Goal: Use online tool/utility: Utilize a website feature to perform a specific function

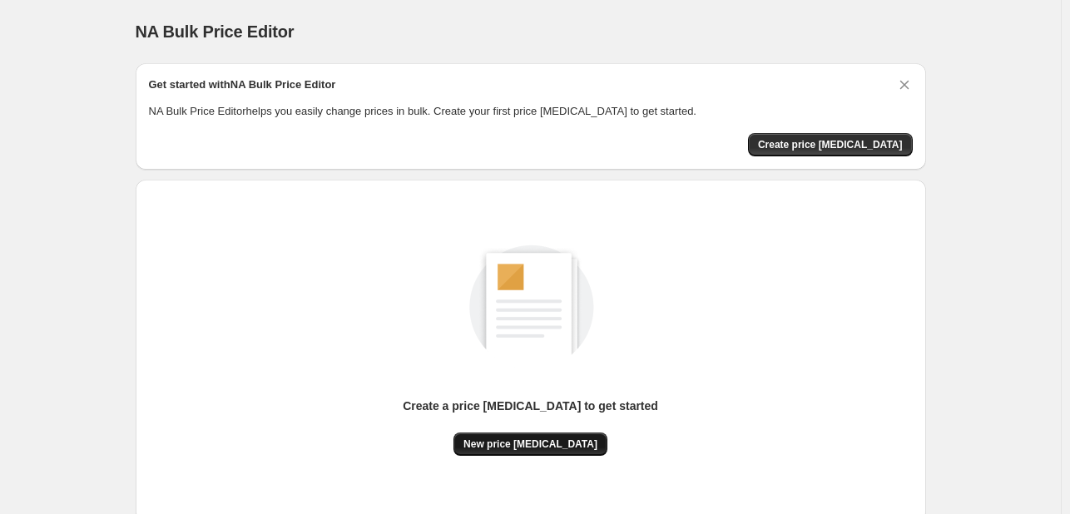
click at [517, 443] on span "New price [MEDICAL_DATA]" at bounding box center [530, 444] width 134 height 13
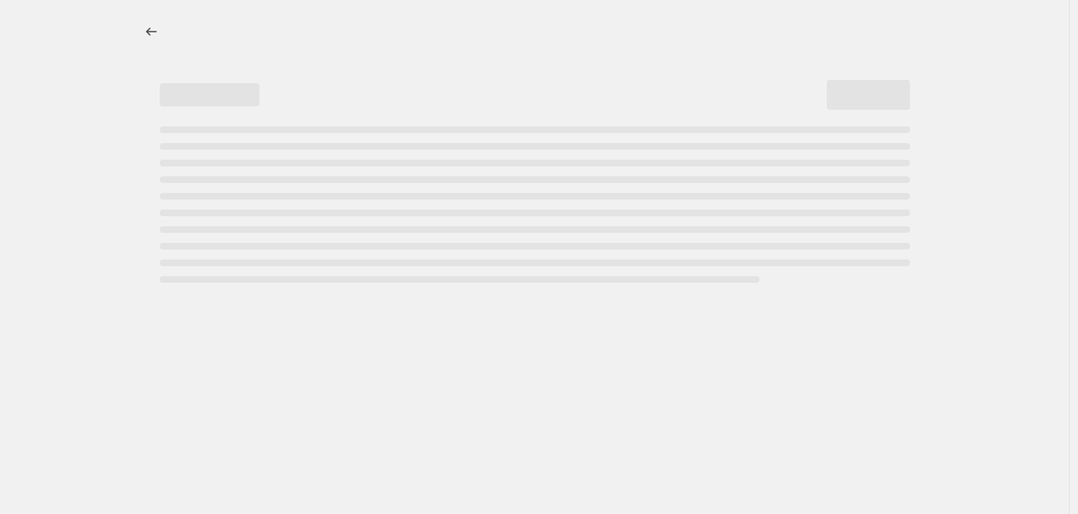
select select "percentage"
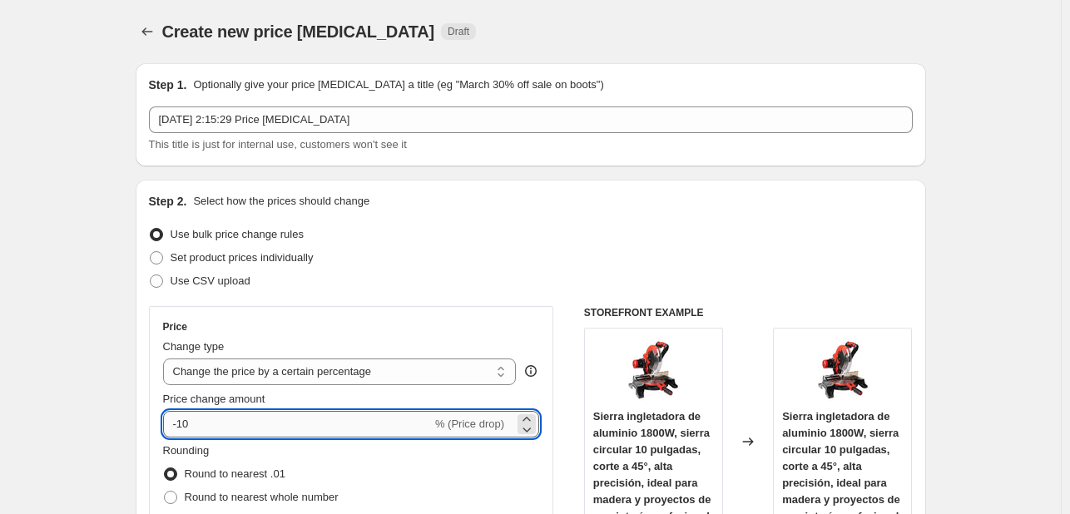
click at [279, 411] on input "-10" at bounding box center [297, 424] width 269 height 27
type input "-1"
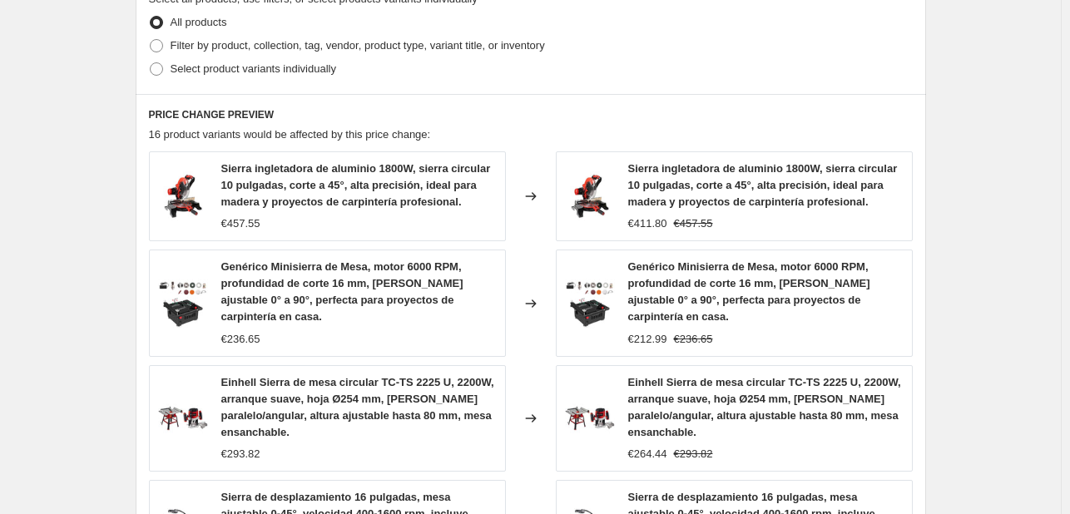
scroll to position [1291, 0]
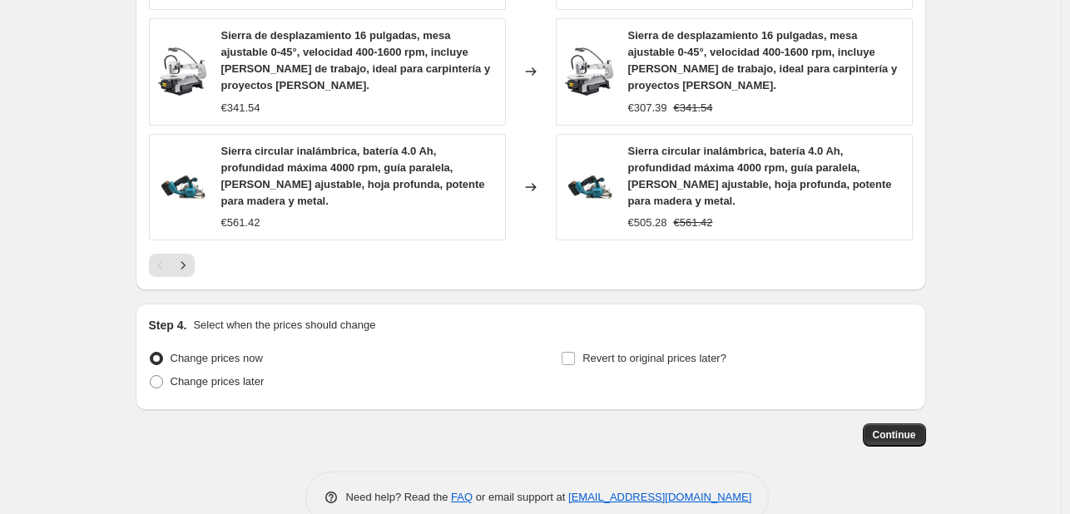
type input "-86"
click at [895, 428] on span "Continue" at bounding box center [894, 434] width 43 height 13
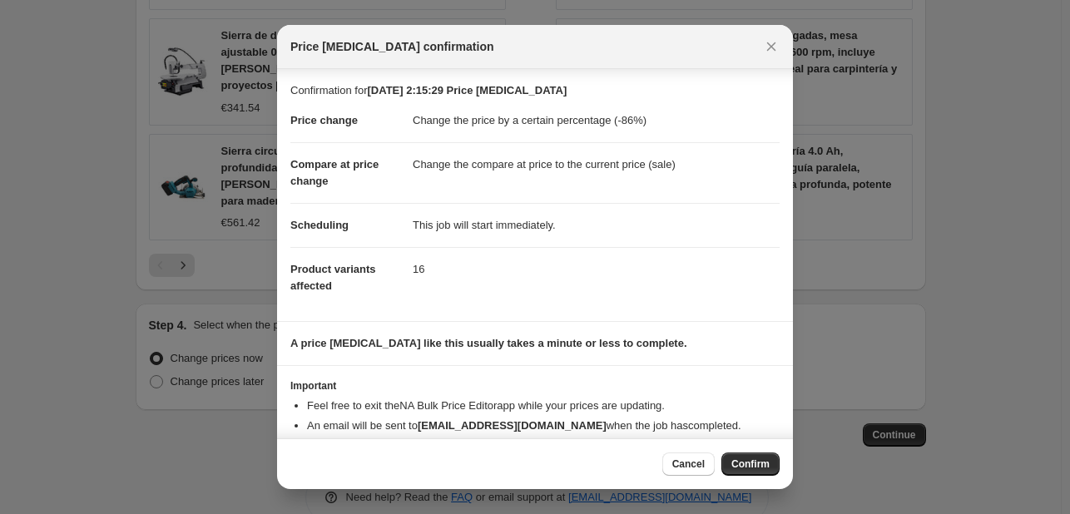
scroll to position [32, 0]
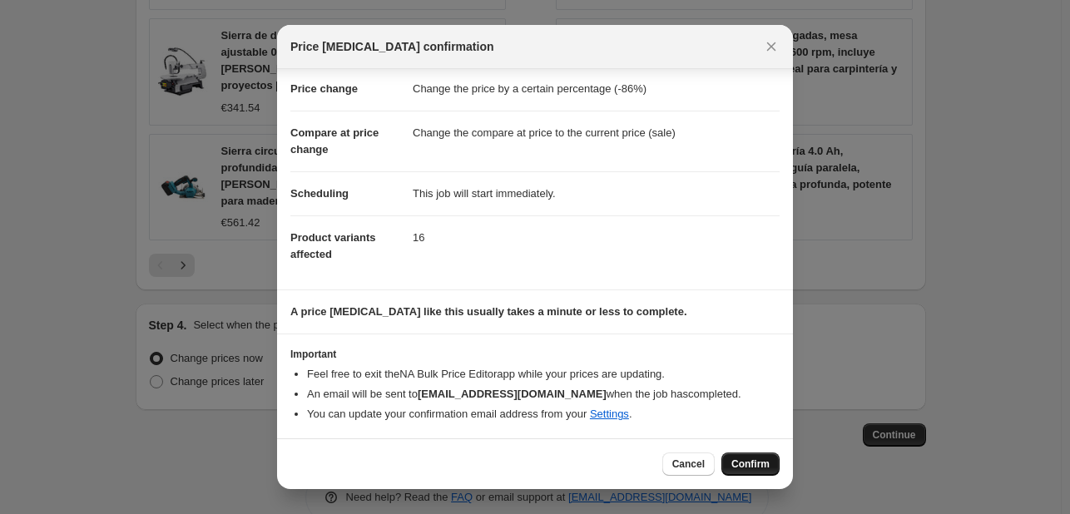
click at [744, 459] on span "Confirm" at bounding box center [750, 463] width 38 height 13
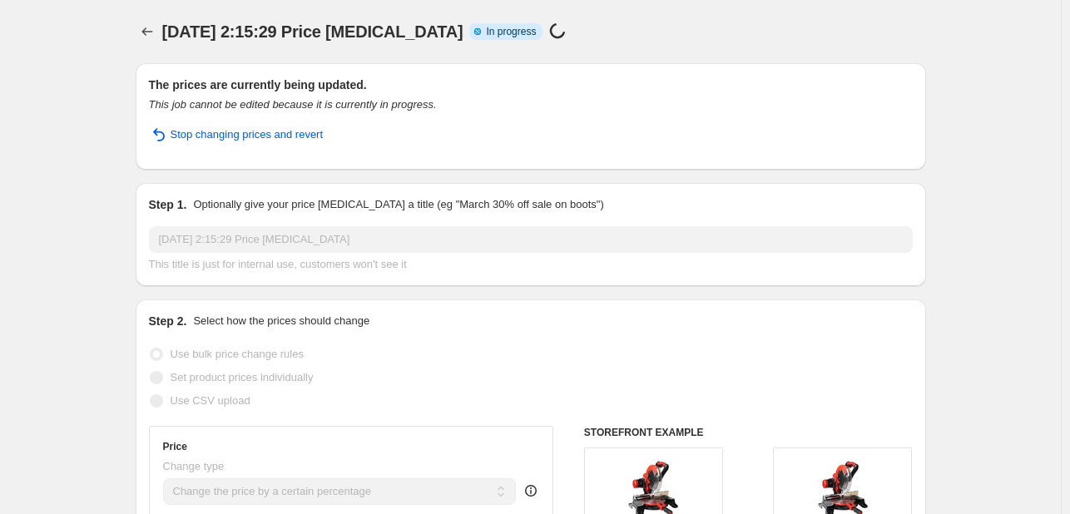
select select "percentage"
